Goal: Information Seeking & Learning: Learn about a topic

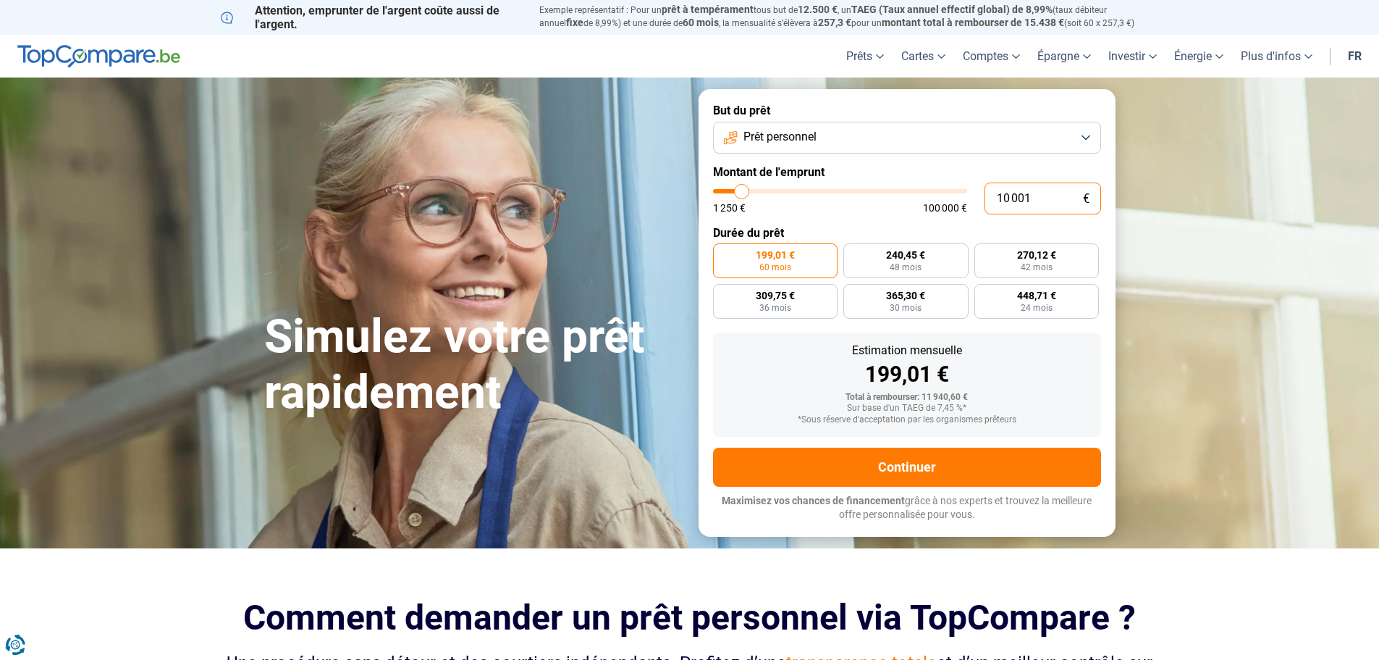
click at [1056, 194] on input "10 001" at bounding box center [1043, 198] width 117 height 32
type input "1 000"
type input "1250"
type input "10 000"
type input "10000"
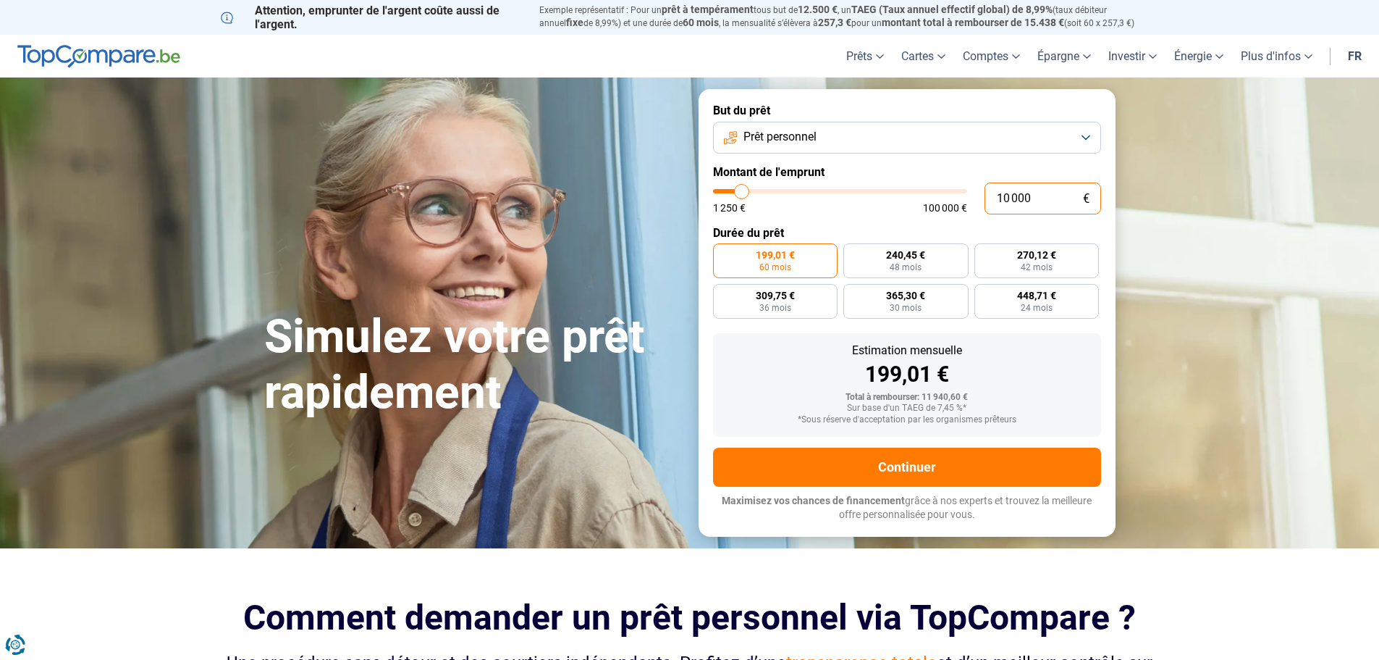
radio input "true"
type input "10 000"
